Goal: Task Accomplishment & Management: Manage account settings

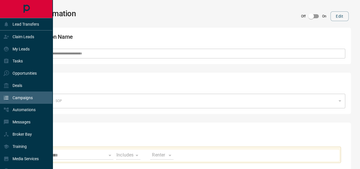
click at [22, 99] on p "Campaigns" at bounding box center [23, 97] width 20 height 5
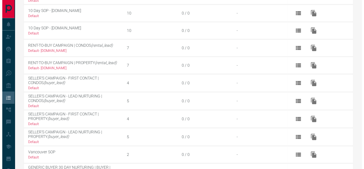
scroll to position [335, 0]
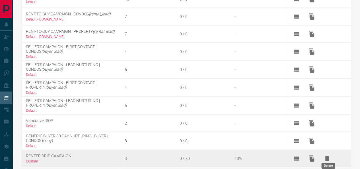
click at [326, 155] on icon "Delete" at bounding box center [327, 158] width 7 height 7
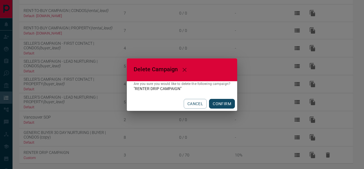
click at [221, 104] on button "CONFIRM" at bounding box center [222, 104] width 26 height 10
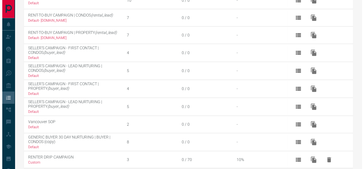
scroll to position [0, 0]
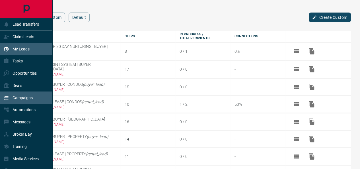
click at [17, 48] on p "My Leads" at bounding box center [21, 49] width 17 height 5
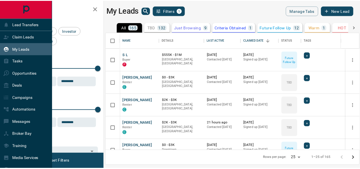
scroll to position [114, 252]
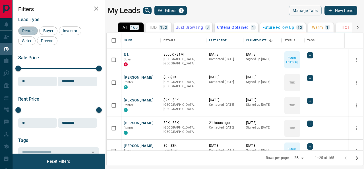
click at [28, 32] on span "Renter" at bounding box center [28, 30] width 16 height 5
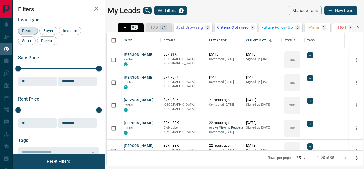
click at [161, 28] on div "81" at bounding box center [163, 27] width 7 height 5
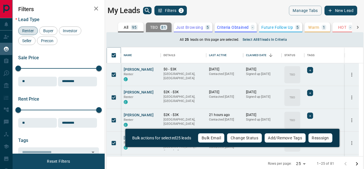
scroll to position [5, 5]
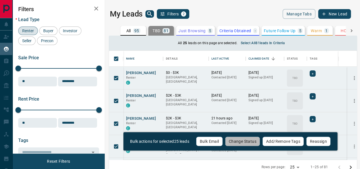
click at [239, 140] on button "Change Status" at bounding box center [242, 141] width 35 height 10
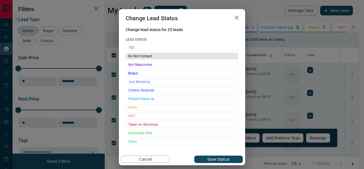
click at [142, 54] on span "Do Not Contact" at bounding box center [182, 56] width 108 height 6
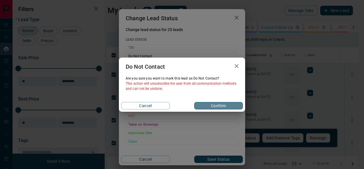
click at [207, 104] on button "Confirm" at bounding box center [218, 105] width 49 height 7
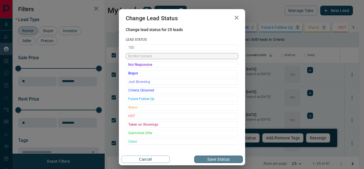
click at [203, 156] on button "Save Status" at bounding box center [218, 158] width 49 height 7
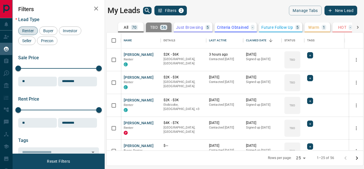
scroll to position [114, 252]
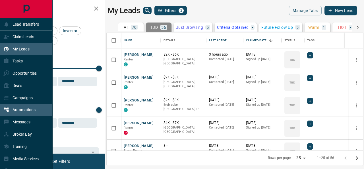
click at [21, 108] on p "Automations" at bounding box center [24, 109] width 23 height 5
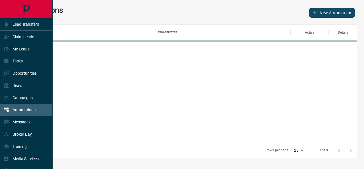
scroll to position [114, 333]
